Goal: Information Seeking & Learning: Learn about a topic

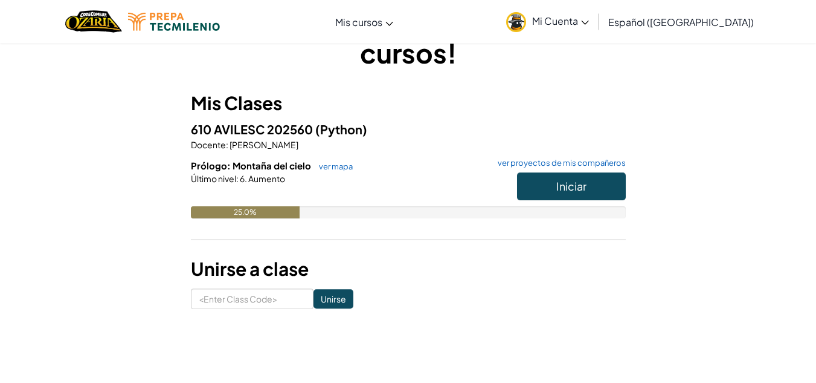
scroll to position [66, 0]
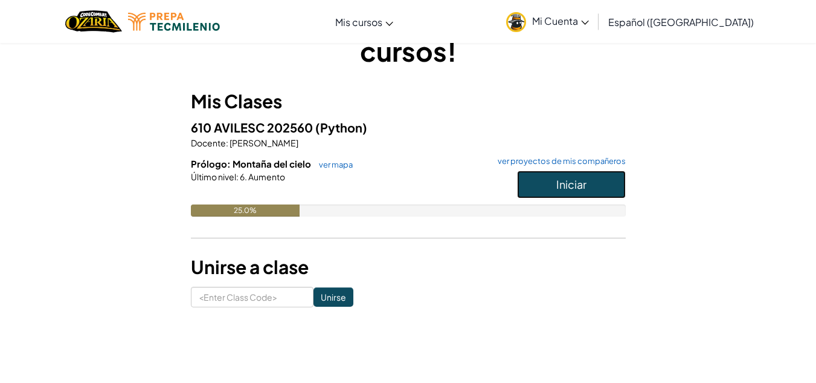
click at [554, 181] on button "Iniciar" at bounding box center [571, 184] width 109 height 28
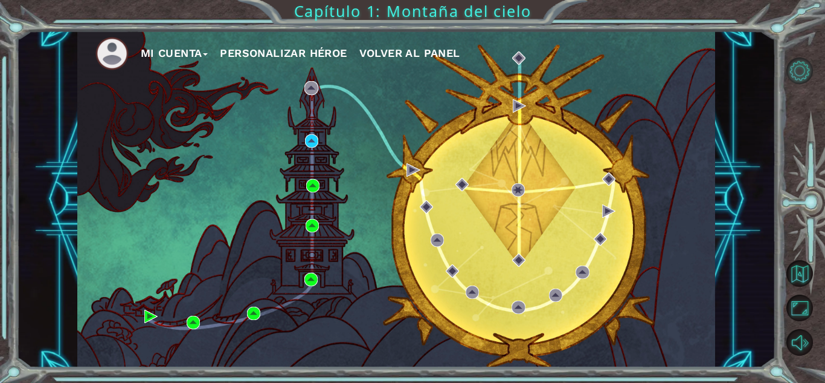
click at [800, 74] on button "Opciones de nivel" at bounding box center [800, 70] width 27 height 27
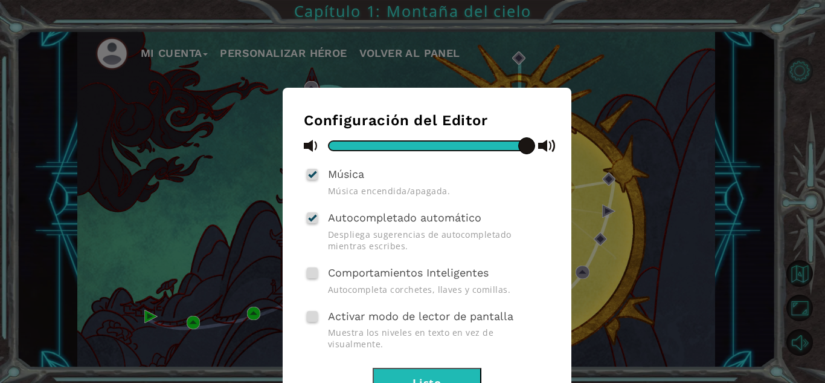
click at [800, 74] on div "Configuración del Editor Música Música encendida/apagada. Autocompletado automá…" at bounding box center [412, 191] width 825 height 383
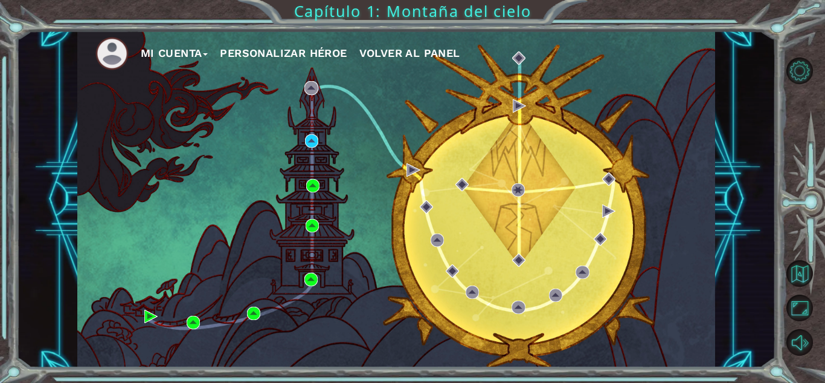
click at [200, 56] on button "Mi Cuenta" at bounding box center [175, 53] width 68 height 18
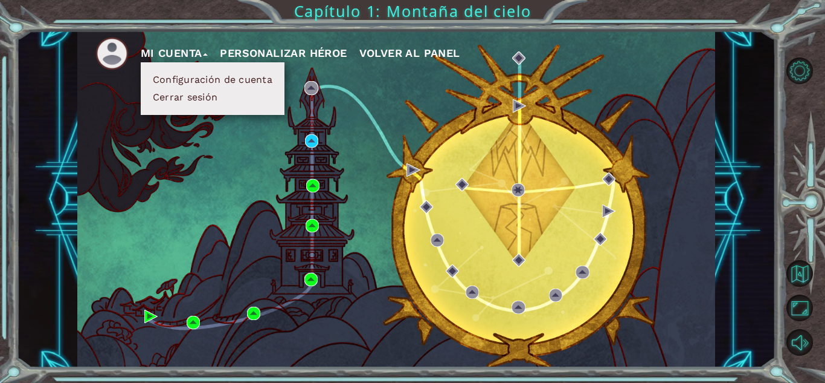
click at [200, 56] on button "Mi Cuenta" at bounding box center [175, 53] width 68 height 18
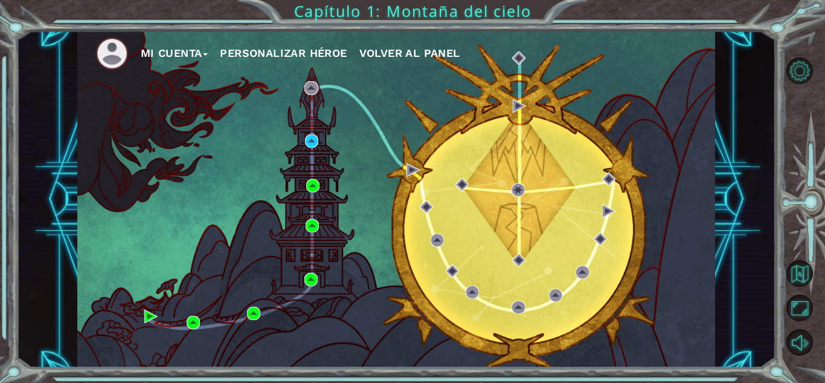
click at [424, 53] on span "Volver al panel" at bounding box center [410, 53] width 101 height 13
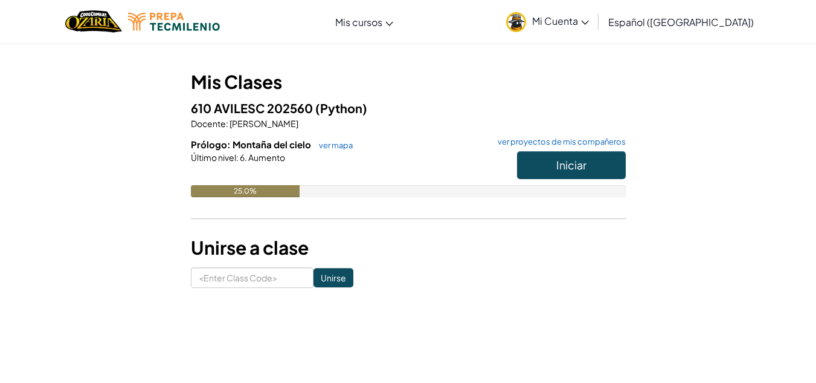
scroll to position [85, 0]
click at [552, 170] on button "Iniciar" at bounding box center [571, 166] width 109 height 28
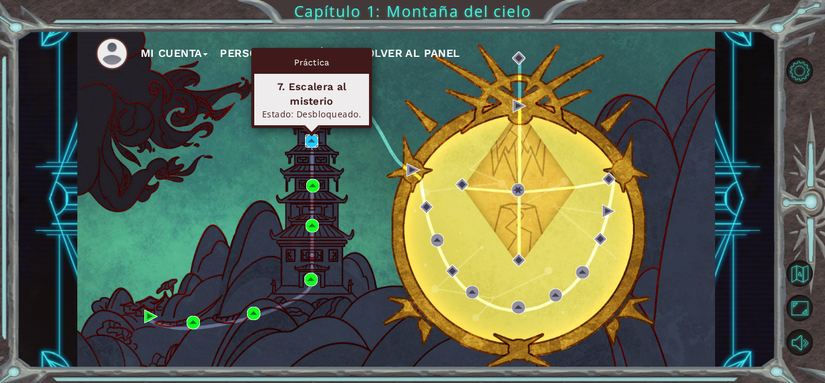
click at [309, 141] on img at bounding box center [311, 140] width 13 height 13
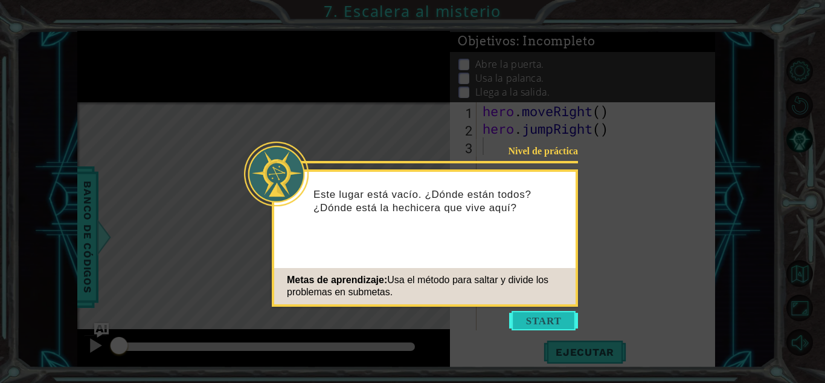
click at [530, 328] on button "Start" at bounding box center [543, 320] width 69 height 19
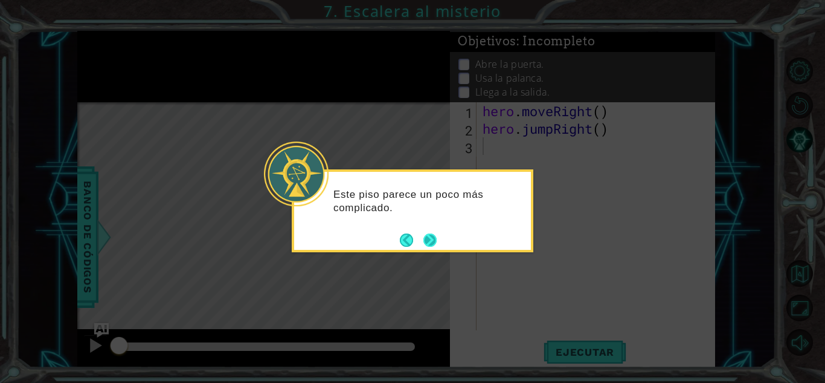
click at [424, 247] on button "Next" at bounding box center [430, 240] width 15 height 15
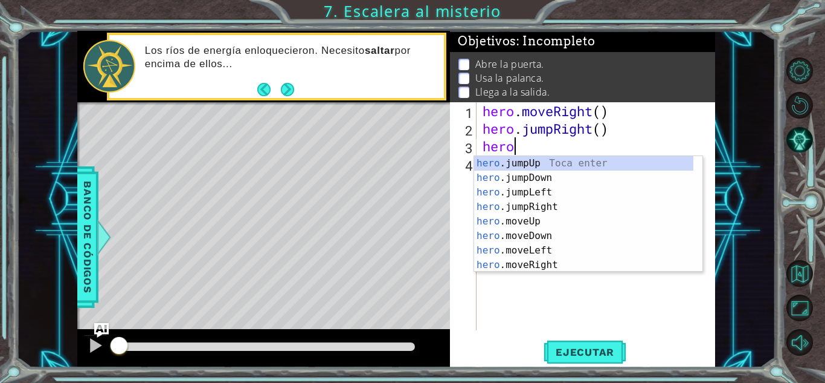
scroll to position [0, 1]
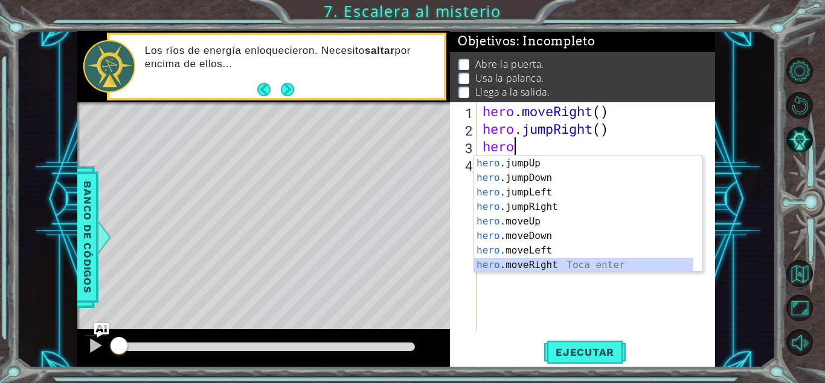
click at [515, 262] on div "hero .jumpUp Toca enter hero .jumpDown Toca enter hero .jumpLeft Toca enter her…" at bounding box center [583, 228] width 219 height 145
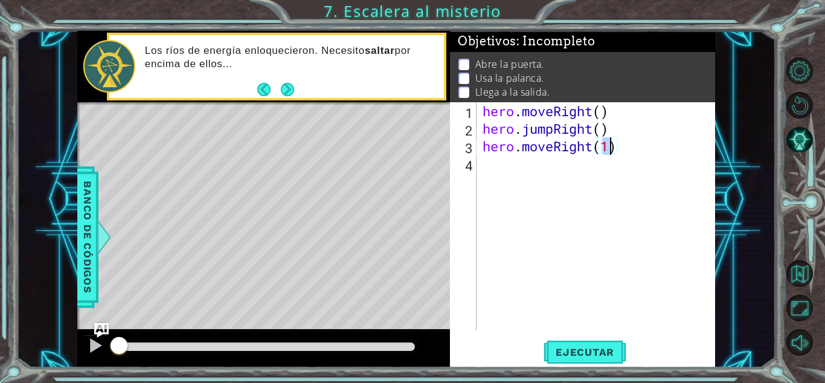
type textarea "hero.moveRight(2)"
click at [512, 169] on div "hero . moveRight ( ) hero . jumpRight ( ) hero . moveRight ( 2 )" at bounding box center [599, 233] width 238 height 263
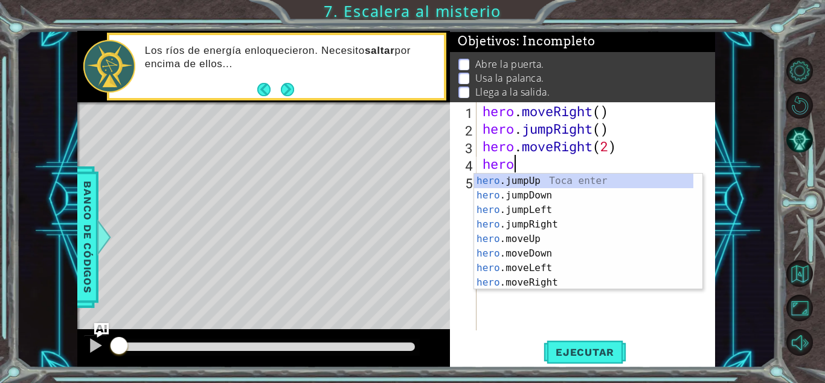
scroll to position [0, 1]
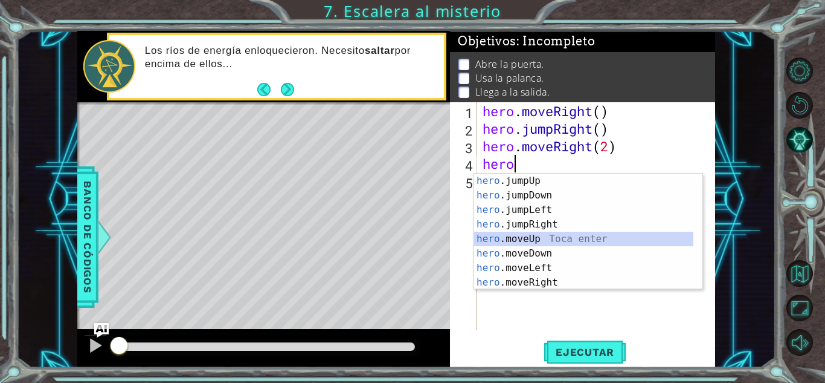
click at [519, 240] on div "hero .jumpUp Toca enter hero .jumpDown Toca enter hero .jumpLeft Toca enter her…" at bounding box center [583, 245] width 219 height 145
type textarea "hero.moveUp(1)"
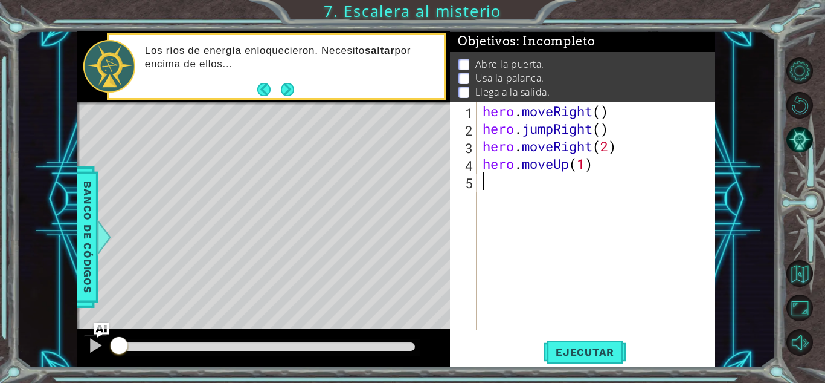
click at [519, 240] on div "hero . moveRight ( ) hero . jumpRight ( ) hero . moveRight ( 2 ) hero . moveUp …" at bounding box center [599, 233] width 238 height 263
click at [553, 344] on button "Ejecutar" at bounding box center [585, 351] width 83 height 27
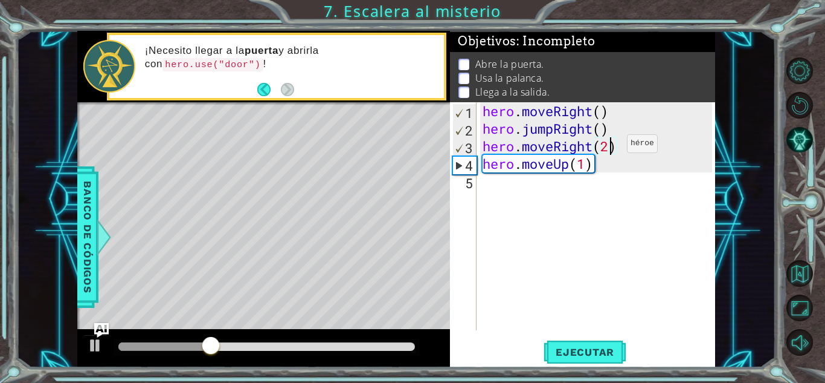
click at [609, 146] on div "hero . moveRight ( ) hero . jumpRight ( ) hero . moveRight ( 2 ) hero . moveUp …" at bounding box center [599, 233] width 238 height 263
type textarea "hero.moveRight(1)"
click at [584, 179] on div "hero . moveRight ( ) hero . jumpRight ( ) hero . moveRight ( 1 ) hero . moveUp …" at bounding box center [599, 233] width 238 height 263
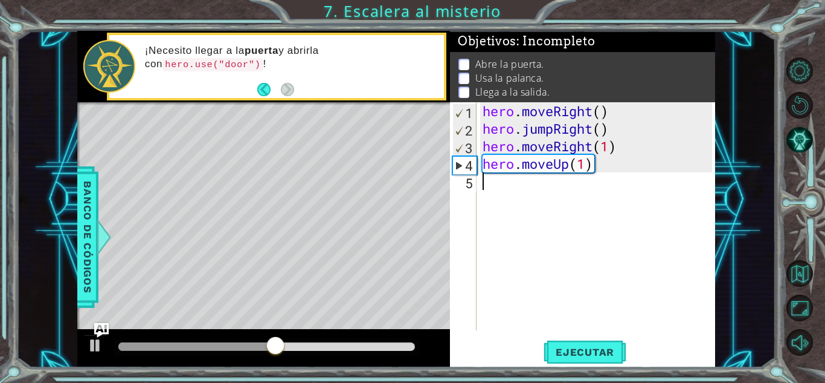
type textarea "h"
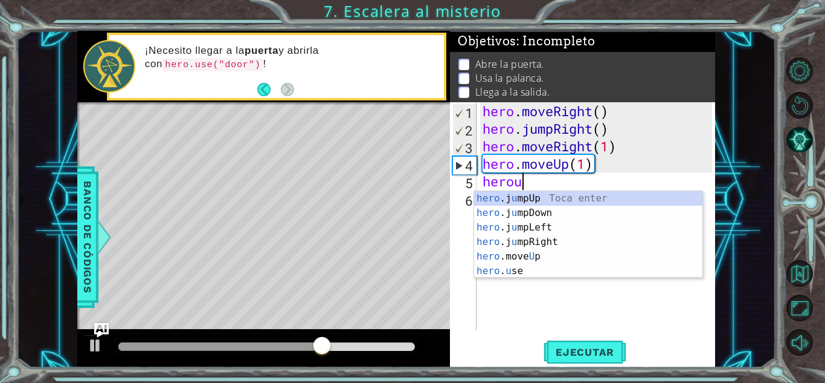
scroll to position [0, 1]
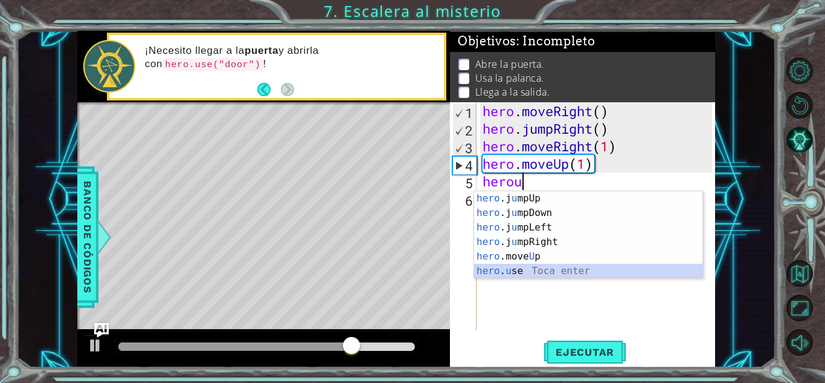
click at [505, 271] on div "hero .j u mpUp Toca enter hero .j u [GEOGRAPHIC_DATA] Toca enter hero .j u mpLe…" at bounding box center [588, 249] width 228 height 116
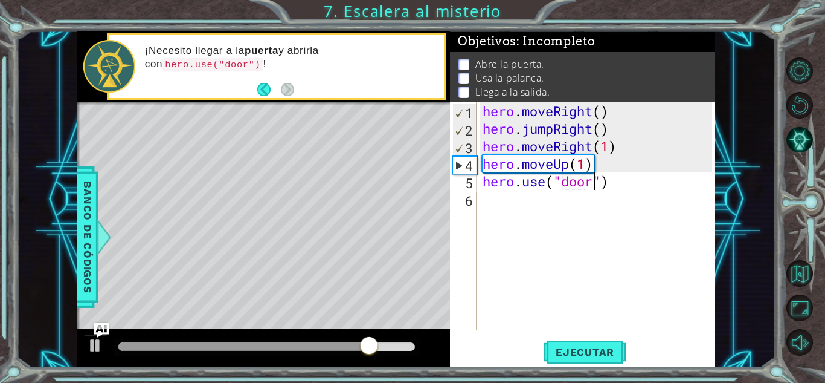
scroll to position [0, 5]
type textarea "hero.use("door")"
click at [577, 343] on button "Ejecutar" at bounding box center [585, 351] width 83 height 27
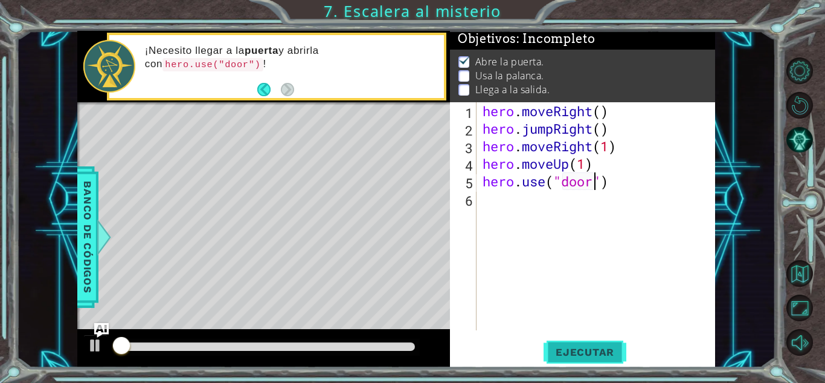
scroll to position [9, 0]
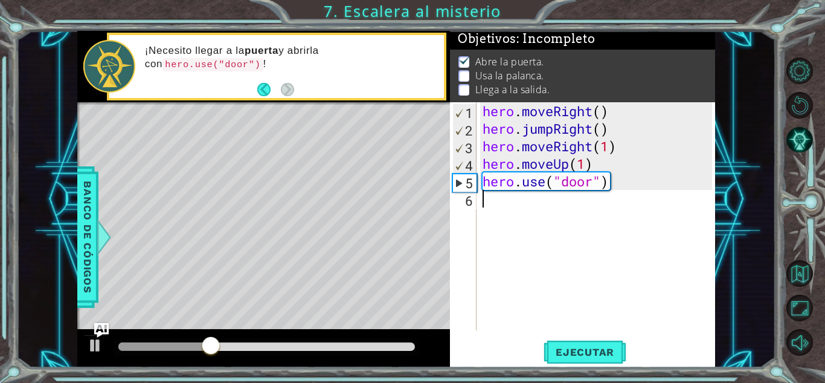
click at [543, 210] on div "hero . moveRight ( ) hero . jumpRight ( ) hero . moveRight ( 1 ) hero . moveUp …" at bounding box center [599, 233] width 238 height 263
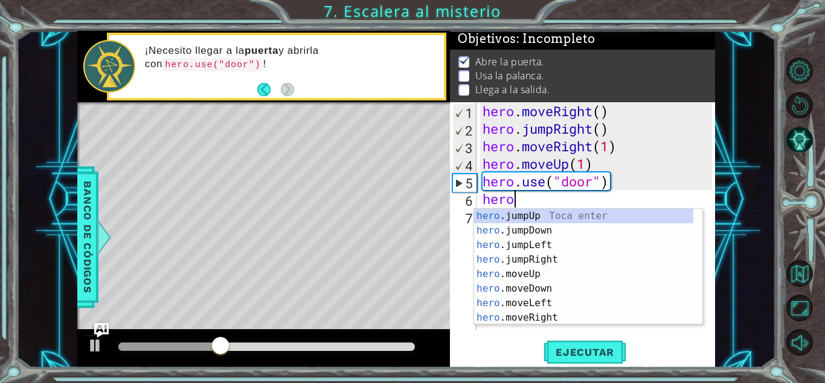
scroll to position [0, 1]
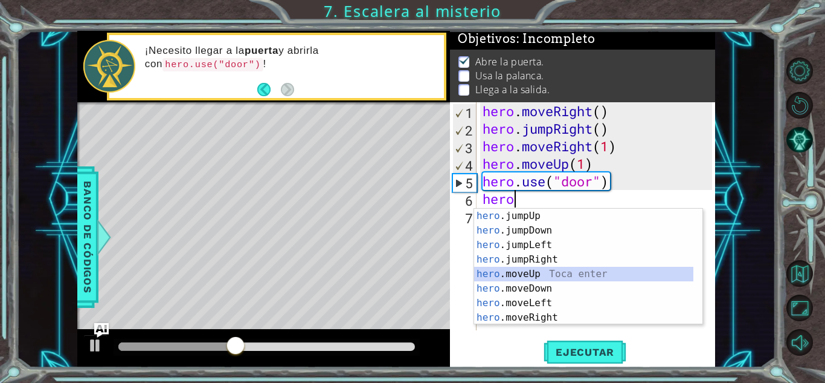
click at [523, 274] on div "hero .jumpUp Toca enter hero .jumpDown Toca enter hero .jumpLeft Toca enter her…" at bounding box center [583, 280] width 219 height 145
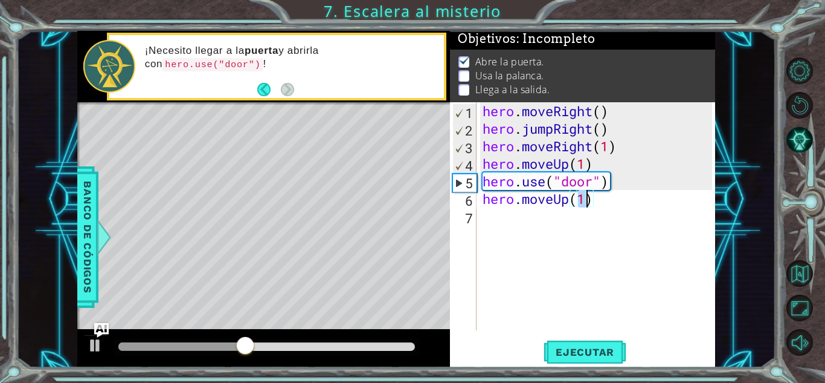
type textarea "hero.moveUp(2)"
drag, startPoint x: 523, startPoint y: 274, endPoint x: 518, endPoint y: 251, distance: 23.4
click at [518, 251] on div "hero . moveRight ( ) hero . jumpRight ( ) hero . moveRight ( 1 ) hero . moveUp …" at bounding box center [599, 233] width 238 height 263
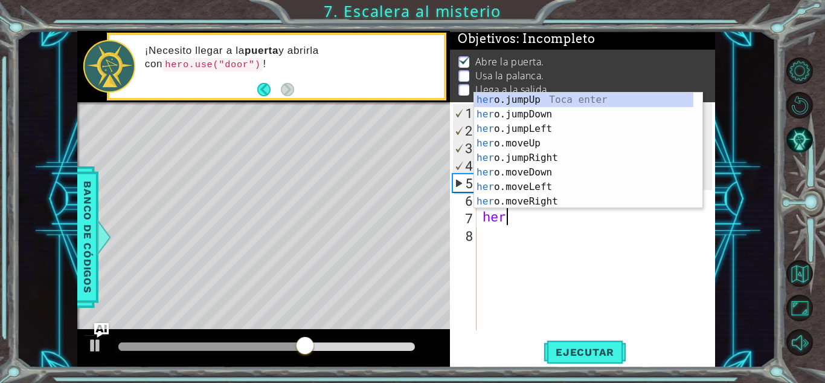
scroll to position [0, 1]
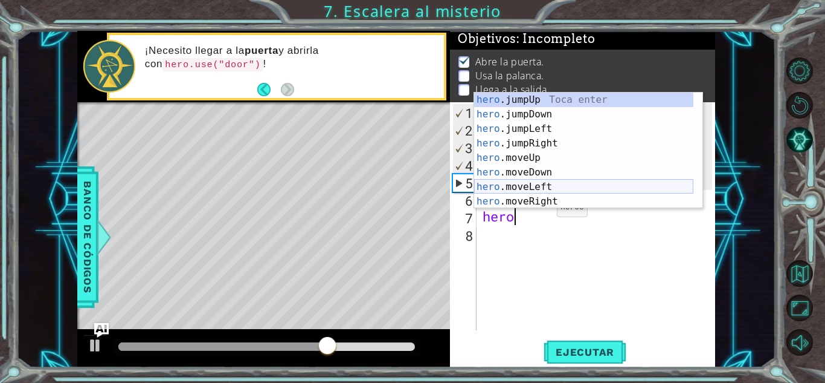
click at [546, 194] on div "hero .jumpUp Toca enter hero .jumpDown Toca enter hero .jumpLeft Toca enter her…" at bounding box center [583, 164] width 219 height 145
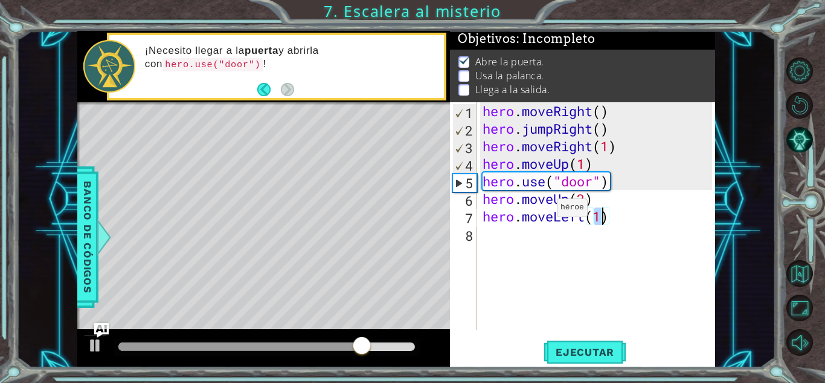
type textarea "hero.moveLeft(2)"
click at [505, 235] on div "hero . moveRight ( ) hero . jumpRight ( ) hero . moveRight ( 1 ) hero . moveUp …" at bounding box center [599, 233] width 238 height 263
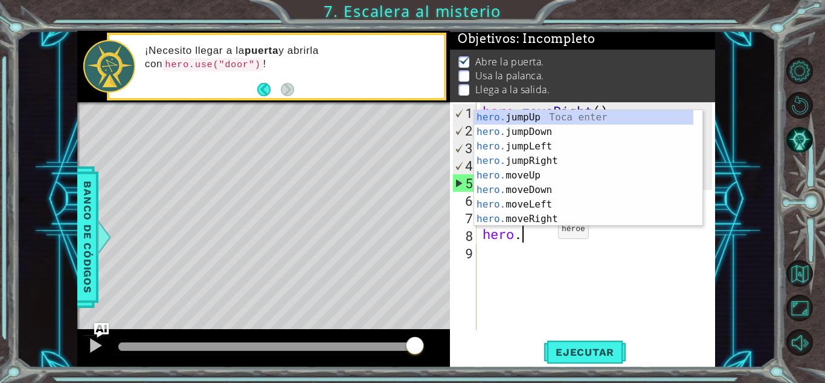
scroll to position [0, 1]
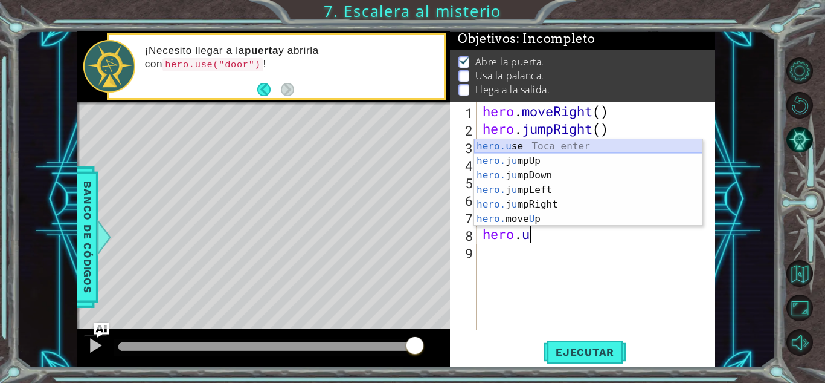
click at [535, 139] on div "hero.u se Toca enter hero. j u mpUp Toca enter hero. j u mpDown Toca enter hero…" at bounding box center [588, 197] width 228 height 116
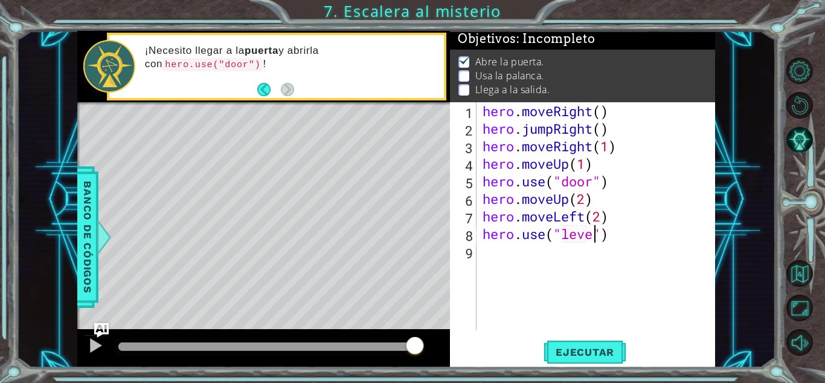
type textarea "hero.use("lever")"
click at [535, 259] on div "hero . moveRight ( ) hero . jumpRight ( ) hero . moveRight ( 1 ) hero . moveUp …" at bounding box center [599, 233] width 238 height 263
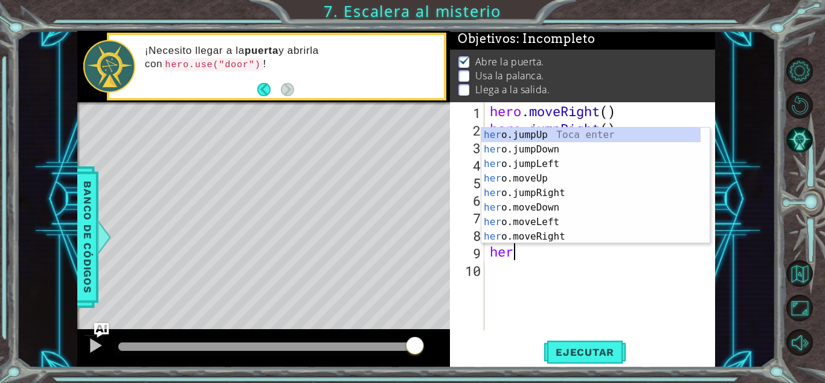
scroll to position [0, 1]
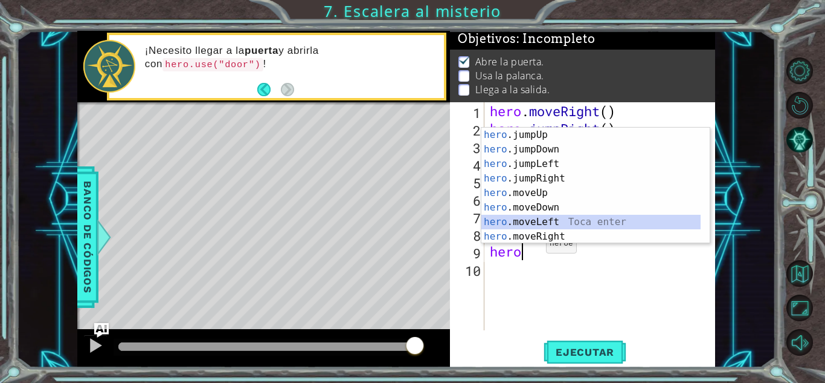
click at [535, 223] on div "hero .jumpUp Toca enter hero .jumpDown Toca enter hero .jumpLeft Toca enter her…" at bounding box center [591, 200] width 219 height 145
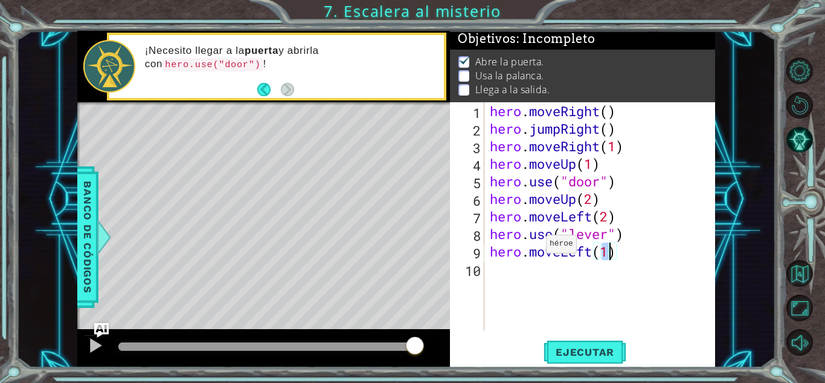
type textarea "hero.moveLeft(2)"
click at [530, 278] on div "hero . moveRight ( ) hero . jumpRight ( ) hero . moveRight ( 1 ) hero . moveUp …" at bounding box center [603, 233] width 231 height 263
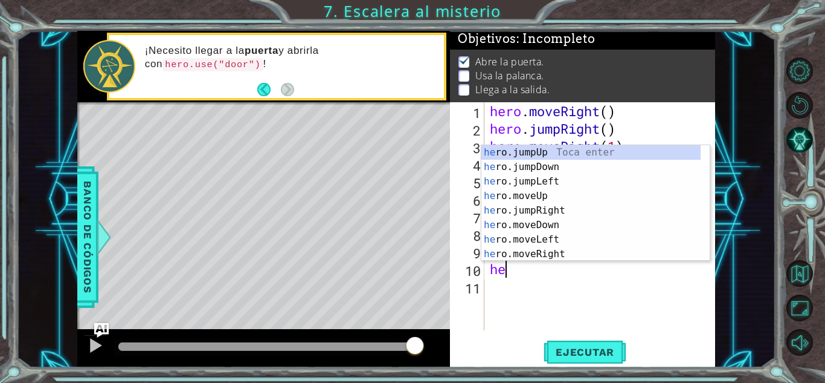
type textarea "hero"
click at [572, 148] on div "hero .jumpUp Toca enter hero .jumpDown Toca enter hero .jumpLeft Toca enter her…" at bounding box center [591, 217] width 219 height 145
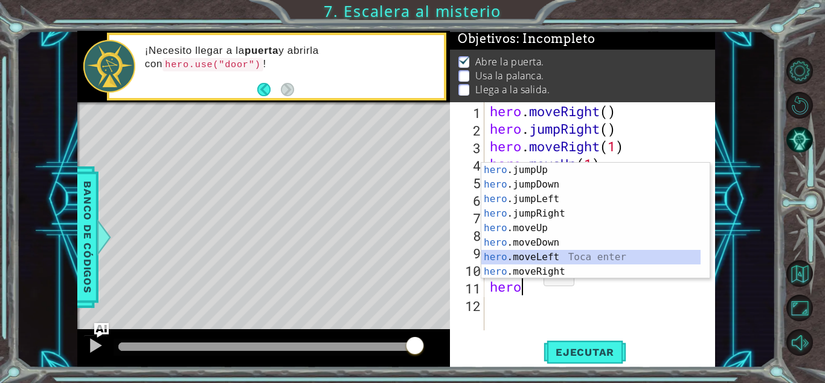
click at [538, 264] on div "hero .jumpUp Toca enter hero .jumpDown Toca enter hero .jumpLeft Toca enter her…" at bounding box center [591, 235] width 219 height 145
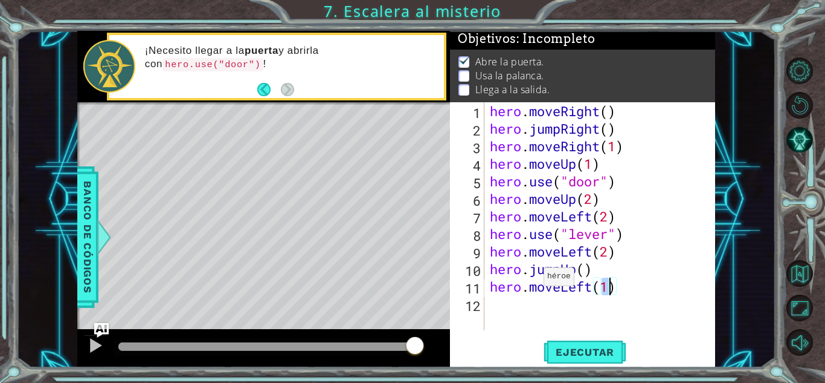
scroll to position [0, 5]
click at [583, 360] on button "Ejecutar" at bounding box center [585, 351] width 83 height 27
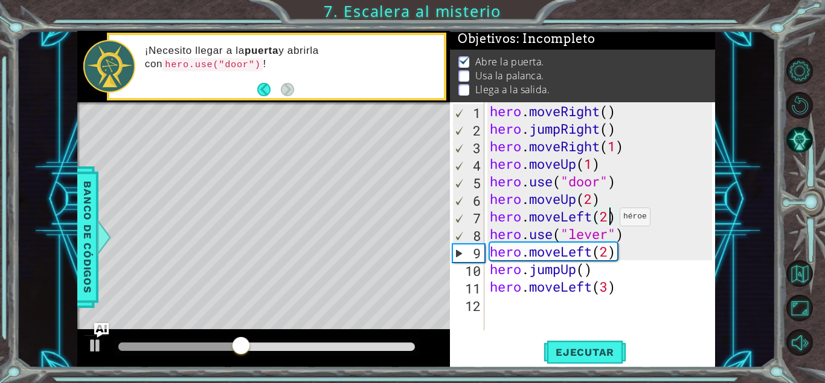
click at [609, 219] on div "hero . moveRight ( ) hero . jumpRight ( ) hero . moveRight ( 1 ) hero . moveUp …" at bounding box center [603, 233] width 231 height 263
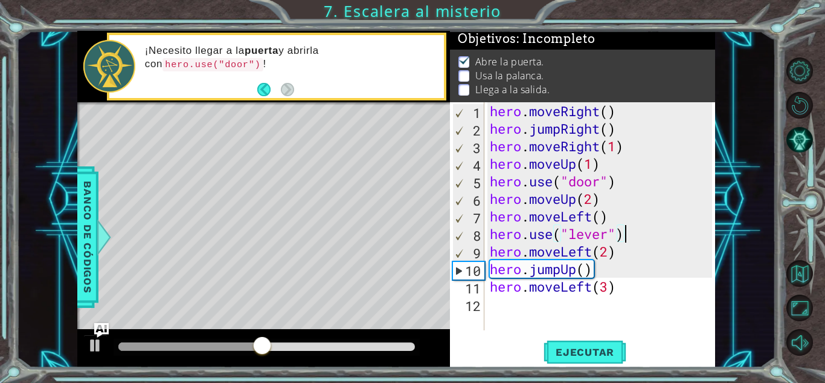
click at [634, 229] on div "hero . moveRight ( ) hero . jumpRight ( ) hero . moveRight ( 1 ) hero . moveUp …" at bounding box center [603, 233] width 231 height 263
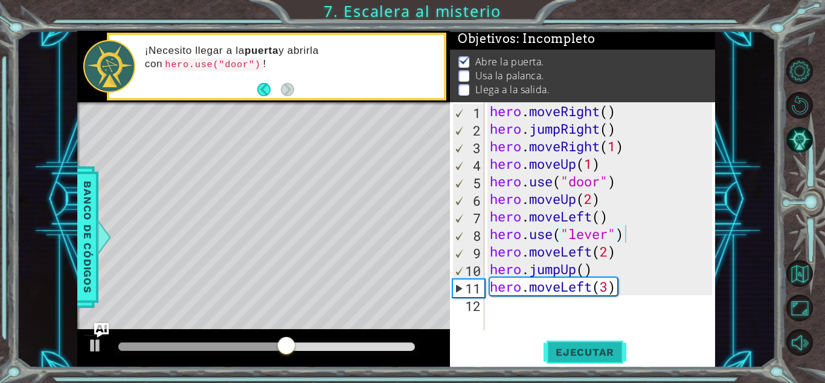
click at [575, 347] on span "Ejecutar" at bounding box center [585, 352] width 83 height 12
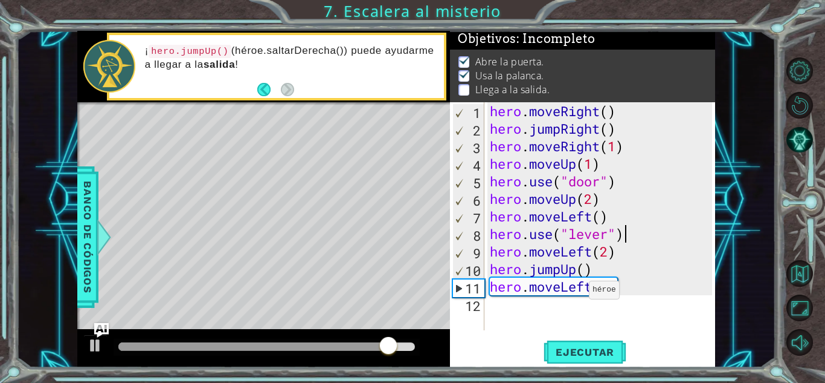
click at [578, 292] on div "hero . moveRight ( ) hero . jumpRight ( ) hero . moveRight ( 1 ) hero . moveUp …" at bounding box center [603, 233] width 231 height 263
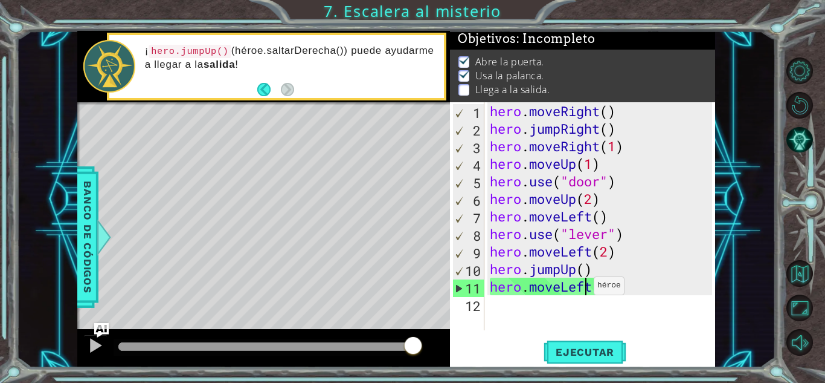
click at [583, 288] on div "hero . moveRight ( ) hero . jumpRight ( ) hero . moveRight ( 1 ) hero . moveUp …" at bounding box center [603, 233] width 231 height 263
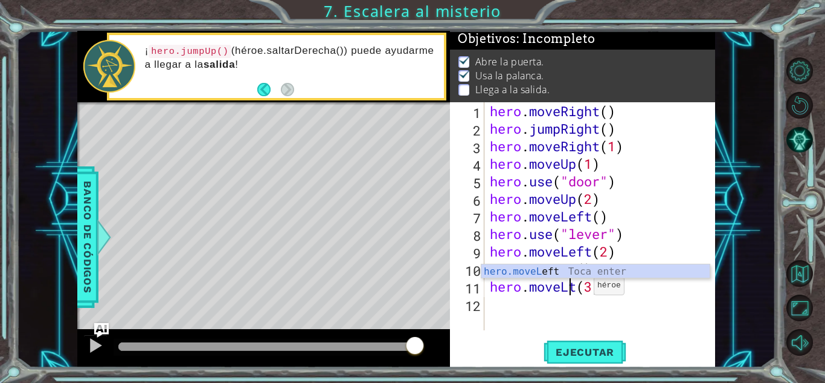
scroll to position [0, 4]
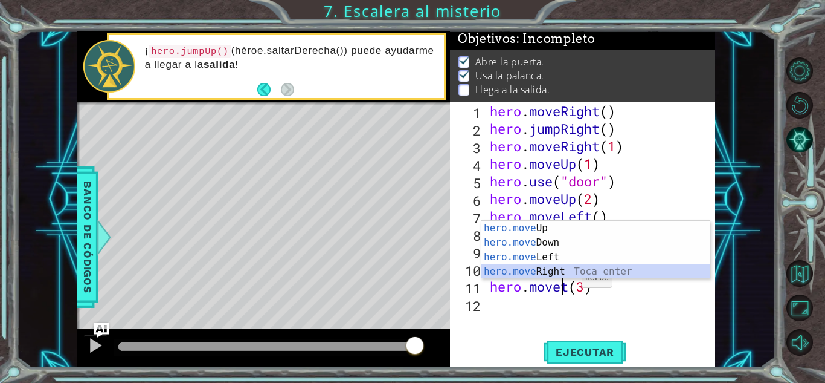
click at [566, 274] on div "hero.move Up Toca enter hero.move Down Toca enter hero.move Left Toca enter her…" at bounding box center [596, 264] width 228 height 87
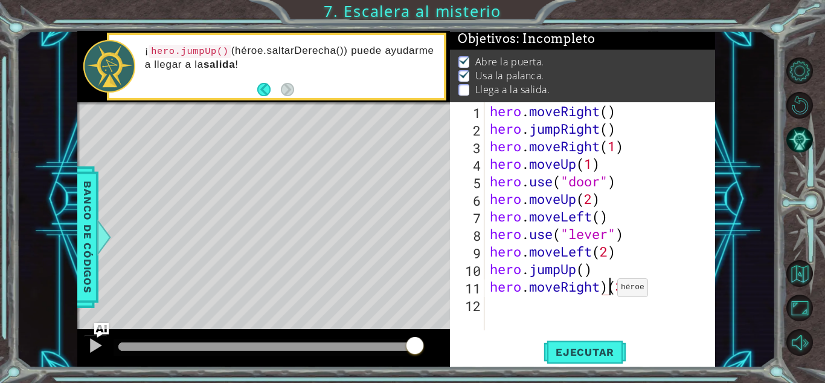
click at [607, 290] on div "hero . moveRight ( ) hero . jumpRight ( ) hero . moveRight ( 1 ) hero . moveUp …" at bounding box center [603, 233] width 231 height 263
type textarea "hero.moveRight(3)"
click at [601, 348] on span "Ejecutar" at bounding box center [585, 352] width 83 height 12
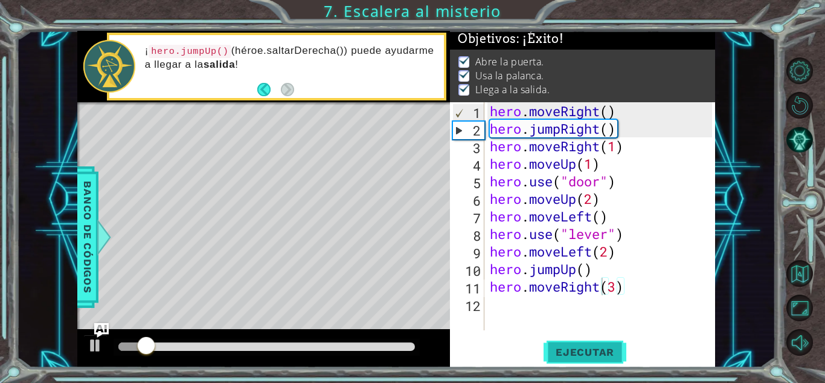
click at [603, 344] on button "Ejecutar" at bounding box center [585, 351] width 83 height 27
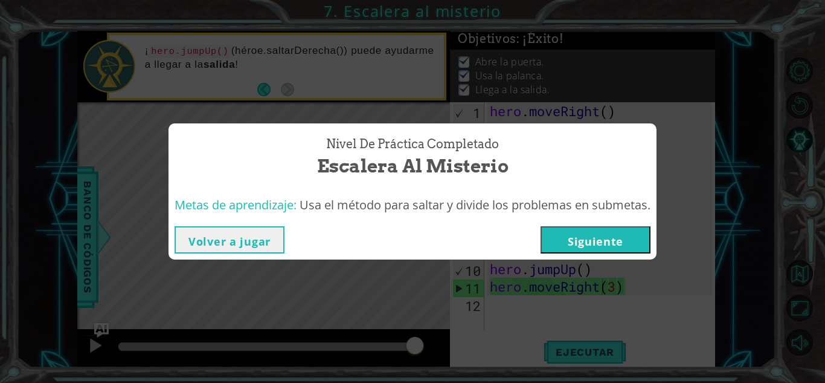
click at [574, 239] on button "Siguiente" at bounding box center [596, 239] width 110 height 27
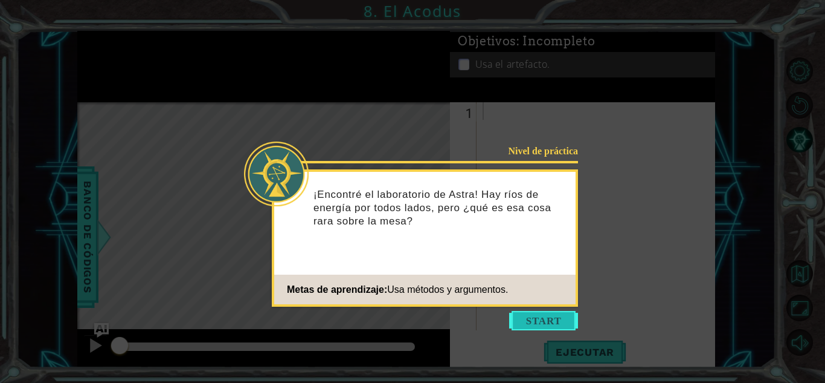
click at [528, 321] on button "Start" at bounding box center [543, 320] width 69 height 19
